Goal: Information Seeking & Learning: Learn about a topic

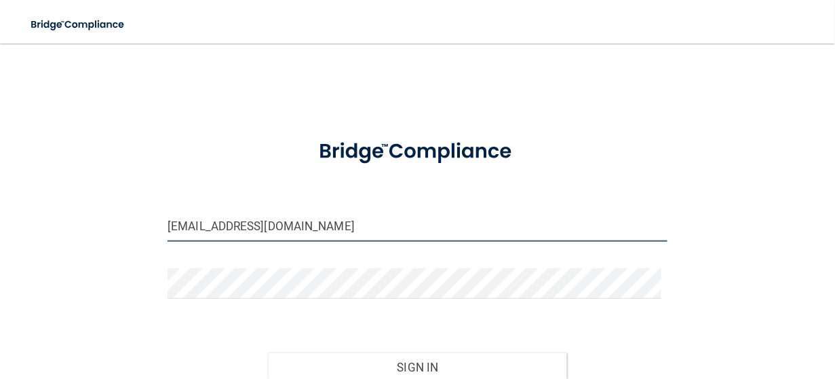
drag, startPoint x: 176, startPoint y: 228, endPoint x: 108, endPoint y: 199, distance: 74.2
click at [127, 220] on div "gw@georgewilsondds.com Invalid email/password. You don't have permission to acc…" at bounding box center [417, 243] width 781 height 373
type input "[EMAIL_ADDRESS][DOMAIN_NAME]"
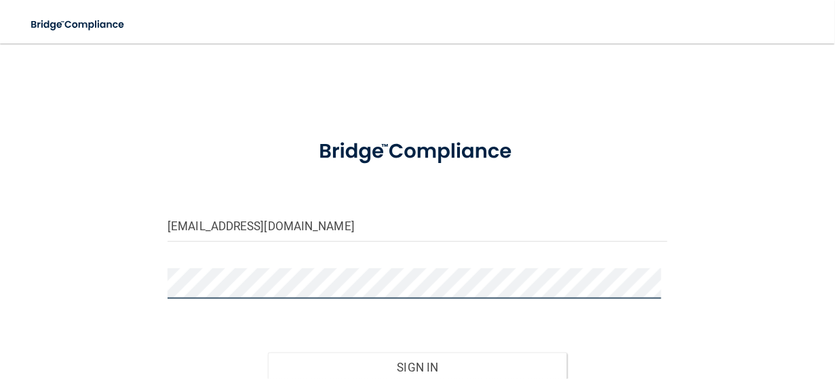
click at [83, 303] on div "conim@georgewilsondds.com Invalid email/password. You don't have permission to …" at bounding box center [417, 243] width 781 height 373
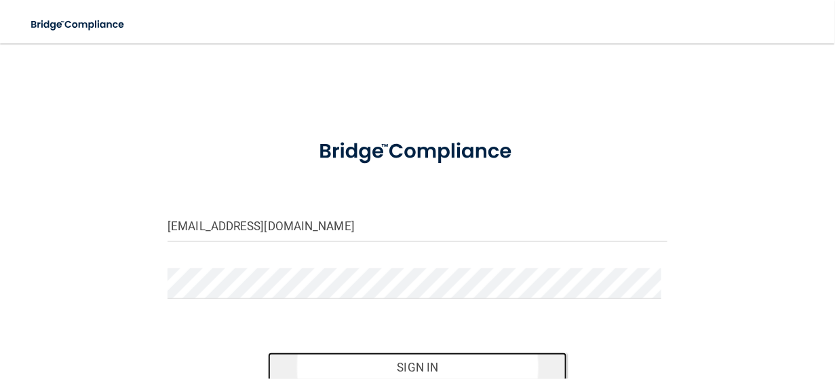
click at [412, 362] on button "Sign In" at bounding box center [418, 367] width 300 height 30
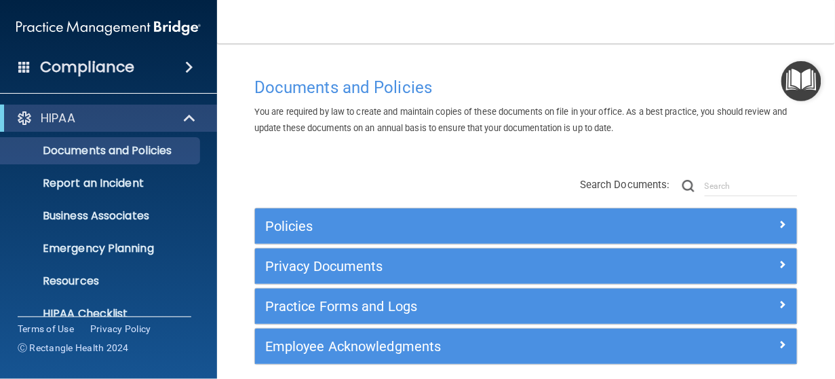
click at [792, 81] on img "Open Resource Center" at bounding box center [802, 81] width 40 height 40
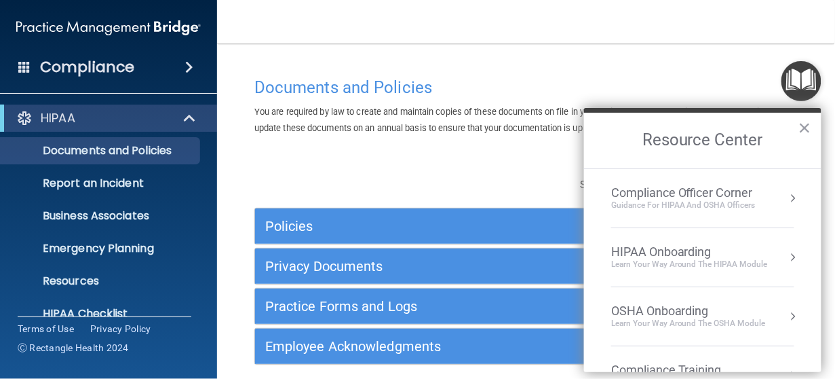
click at [715, 191] on div "Compliance Officer Corner" at bounding box center [683, 192] width 145 height 15
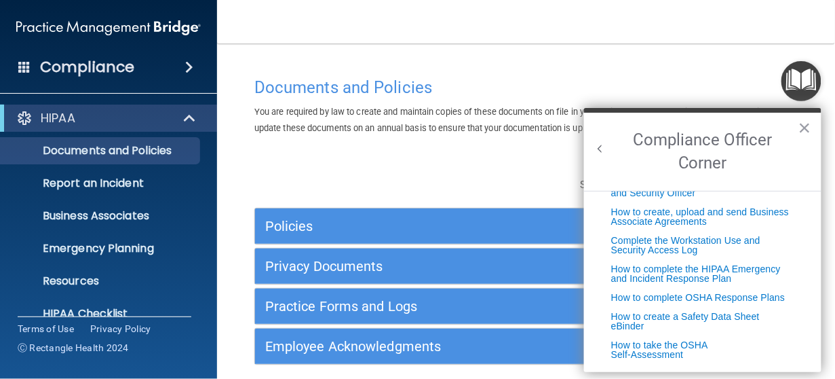
scroll to position [373, 0]
click at [388, 162] on div "Documents and Policies You are required by law to create and maintain copies of…" at bounding box center [526, 232] width 564 height 323
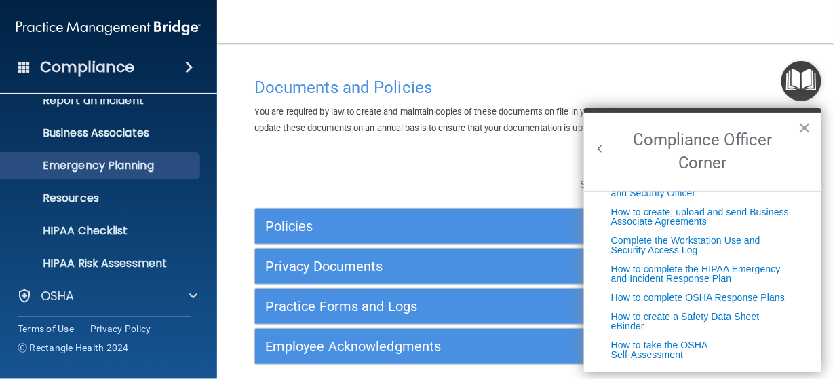
scroll to position [68, 0]
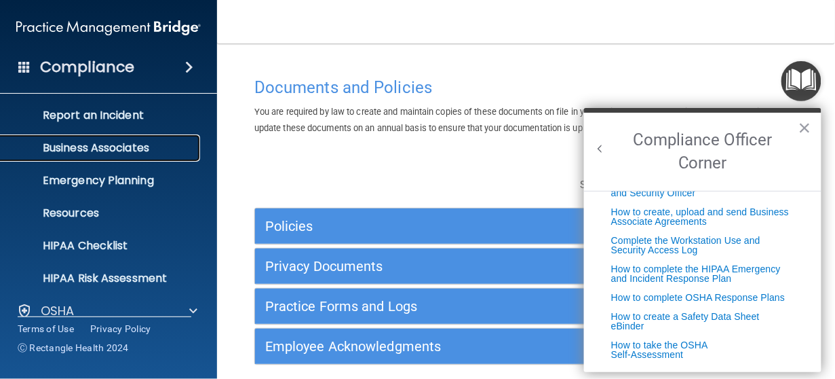
click at [110, 151] on p "Business Associates" at bounding box center [101, 148] width 185 height 14
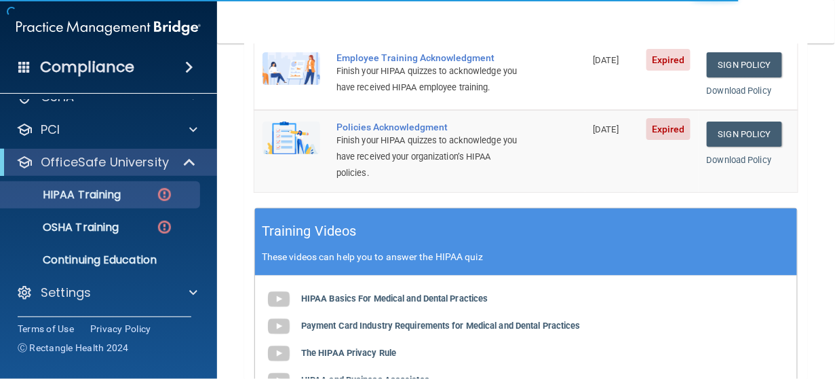
scroll to position [54, 0]
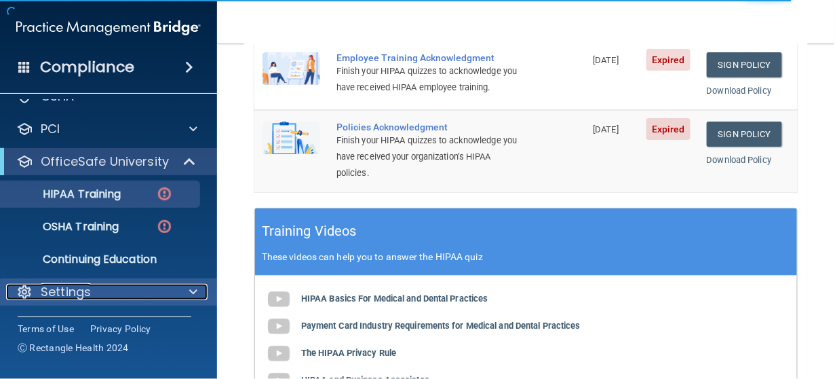
click at [174, 295] on div at bounding box center [191, 292] width 34 height 16
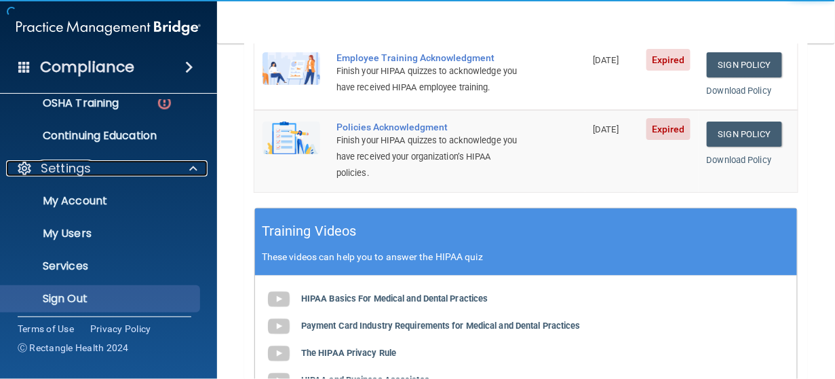
scroll to position [183, 0]
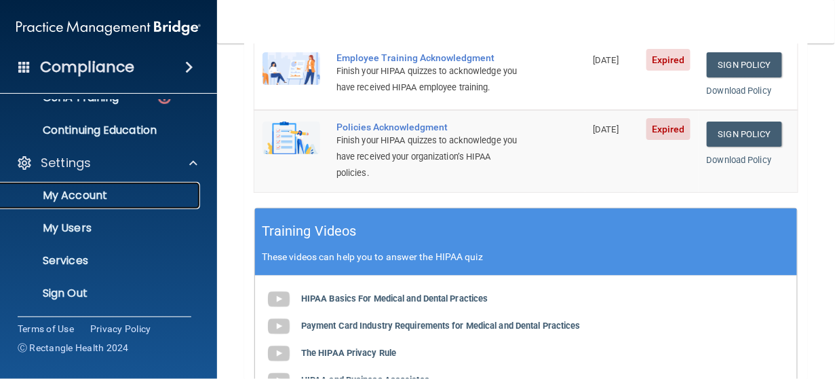
click at [90, 197] on p "My Account" at bounding box center [101, 196] width 185 height 14
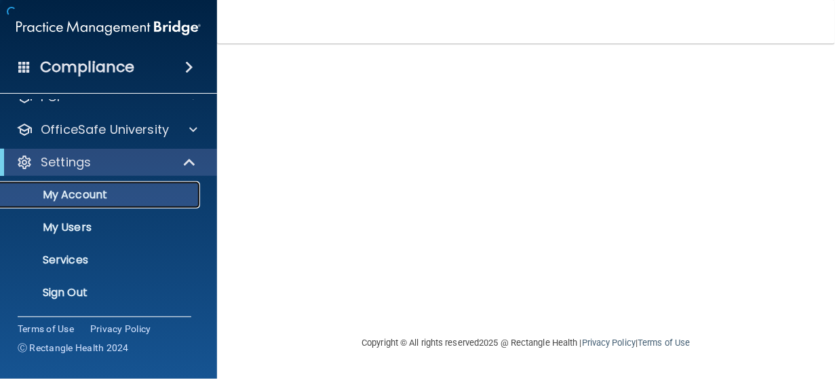
click at [117, 194] on p "My Account" at bounding box center [101, 195] width 185 height 14
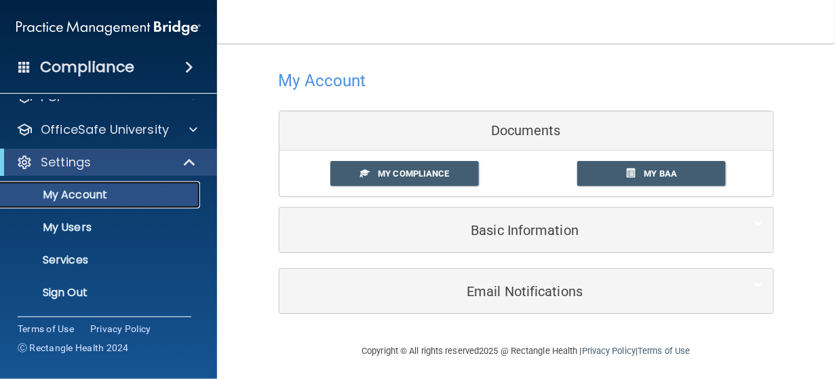
scroll to position [9, 0]
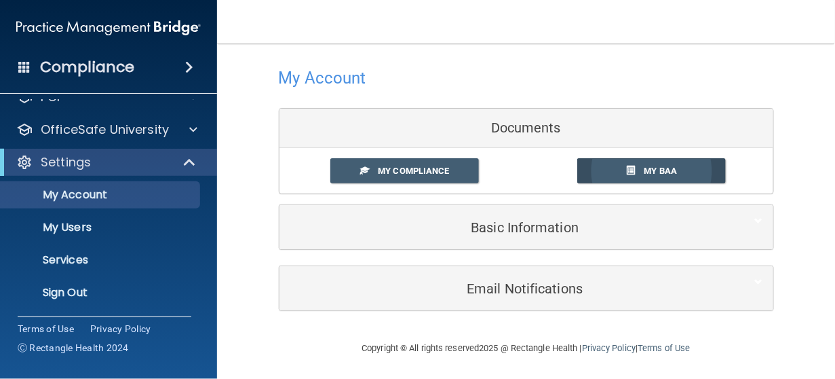
click at [661, 170] on span "My BAA" at bounding box center [661, 171] width 33 height 10
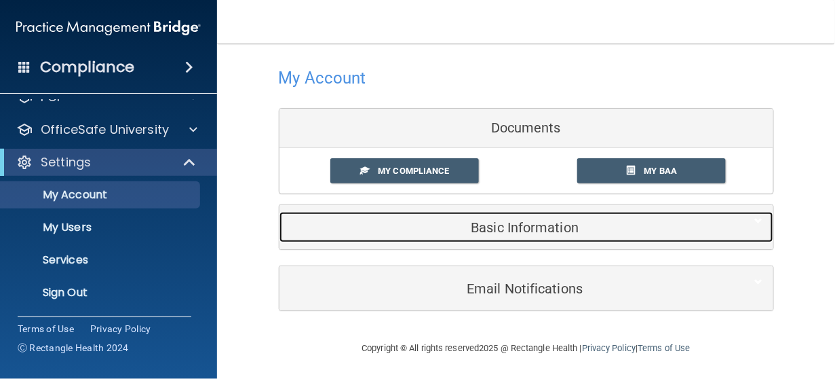
click at [497, 227] on h5 "Basic Information" at bounding box center [506, 227] width 432 height 15
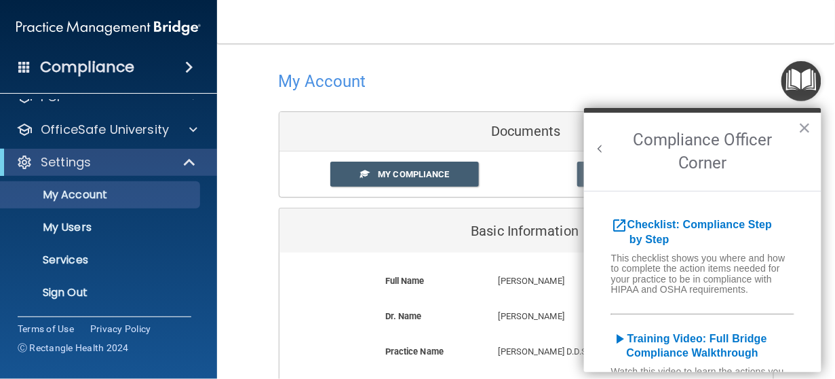
scroll to position [0, 0]
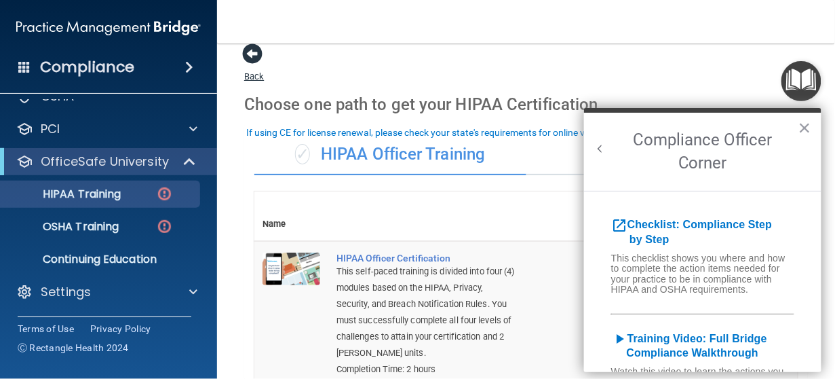
scroll to position [22, 0]
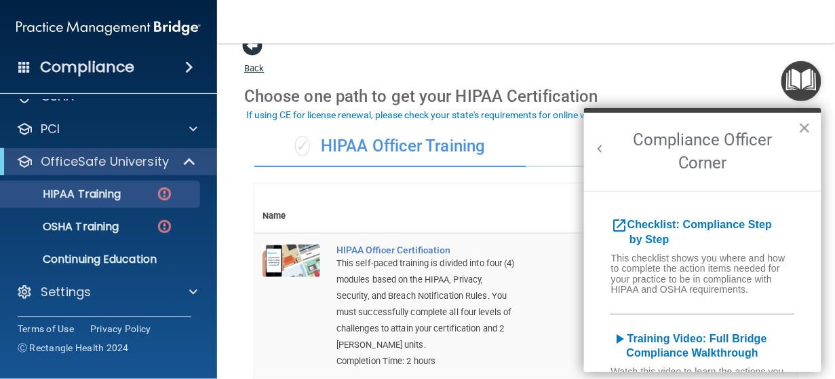
click at [255, 51] on span at bounding box center [252, 45] width 20 height 20
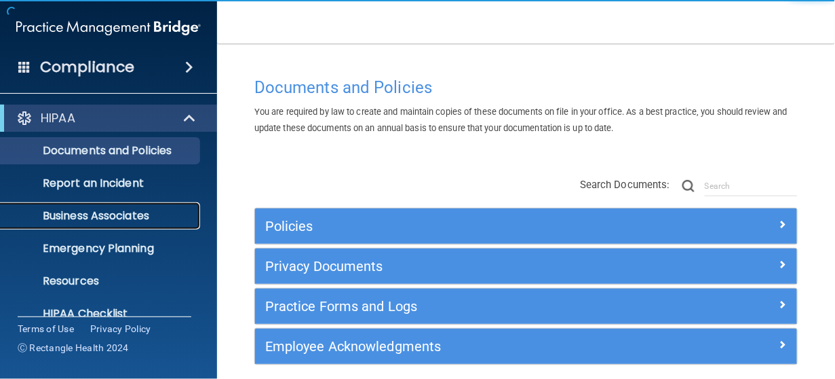
click at [132, 214] on p "Business Associates" at bounding box center [101, 216] width 185 height 14
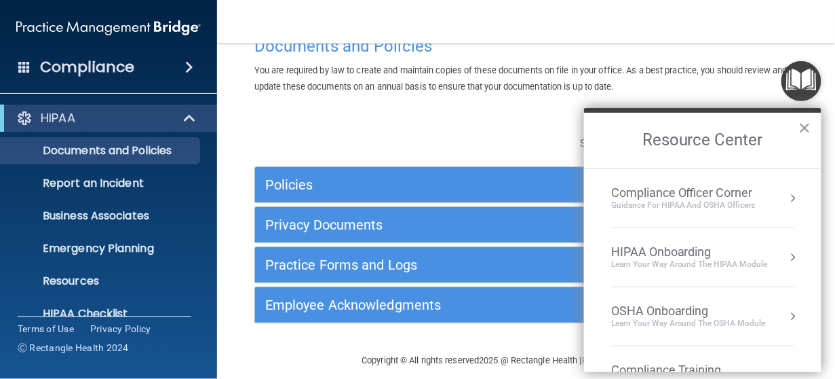
scroll to position [54, 0]
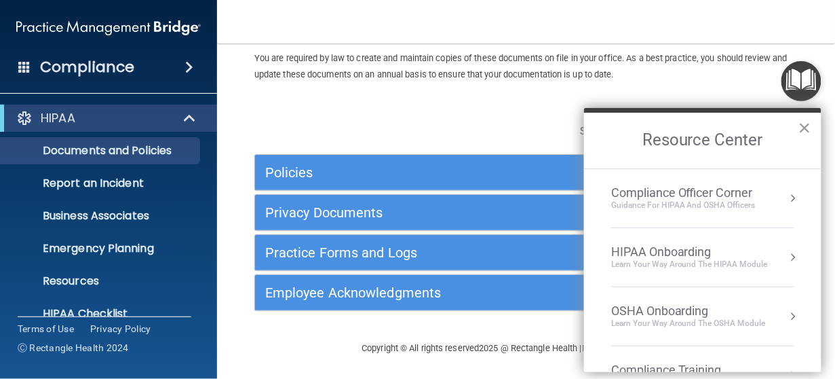
click at [807, 128] on button "×" at bounding box center [805, 128] width 13 height 22
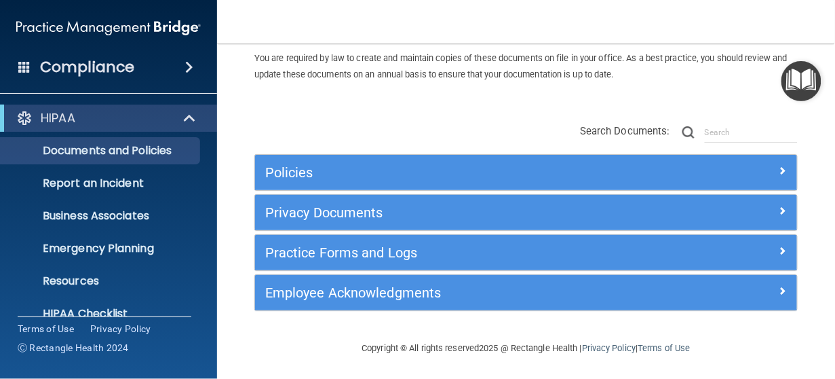
click at [442, 106] on div "Documents and Policies You are required by law to create and maintain copies of…" at bounding box center [526, 178] width 564 height 323
click at [423, 104] on div "Documents and Policies You are required by law to create and maintain copies of…" at bounding box center [526, 178] width 564 height 323
click at [402, 119] on div "Policies Select All (Unselect 0) Unselect All Print Selected (0) Acceptable Use…" at bounding box center [526, 218] width 564 height 216
click at [420, 121] on div "Policies Select All (Unselect 0) Unselect All Print Selected (0) Acceptable Use…" at bounding box center [526, 218] width 564 height 216
click at [110, 225] on link "Business Associates" at bounding box center [93, 215] width 214 height 27
